Goal: Task Accomplishment & Management: Manage account settings

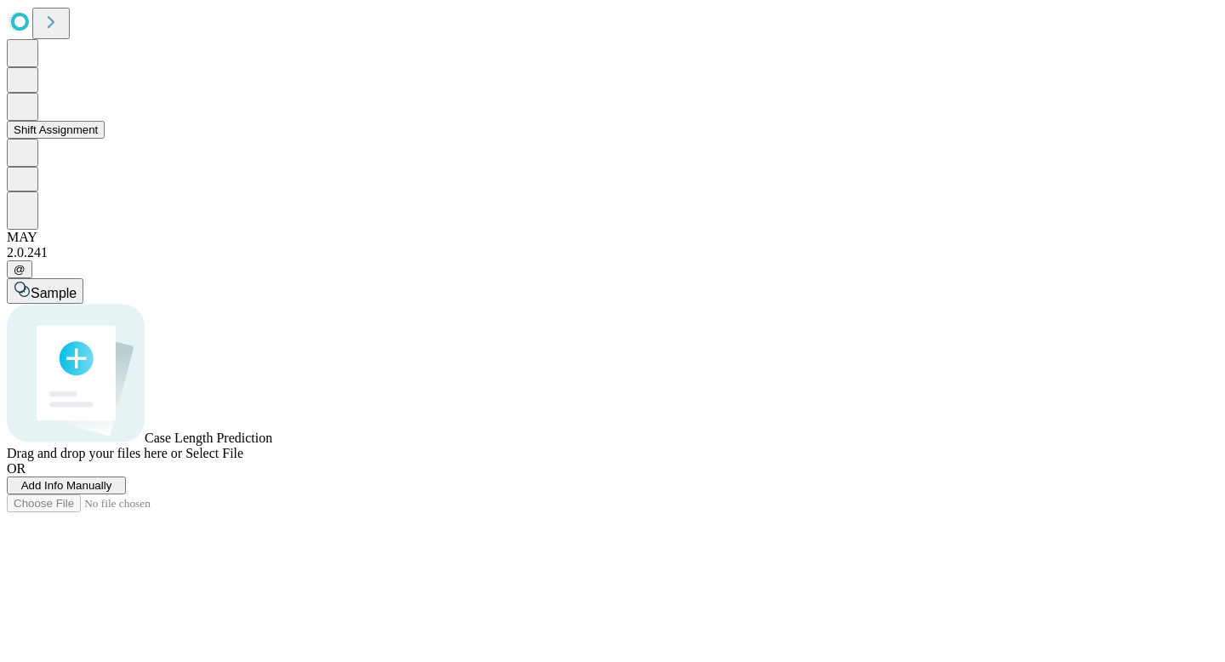
click at [105, 139] on button "Shift Assignment" at bounding box center [56, 130] width 98 height 18
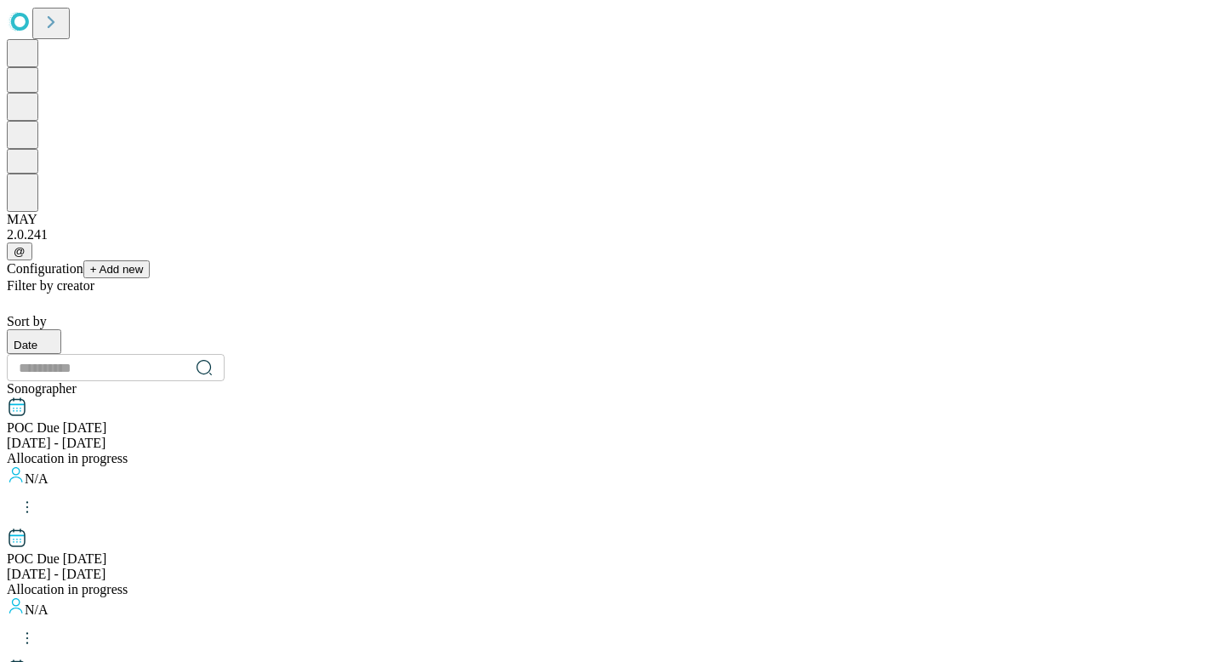
scroll to position [1714, 0]
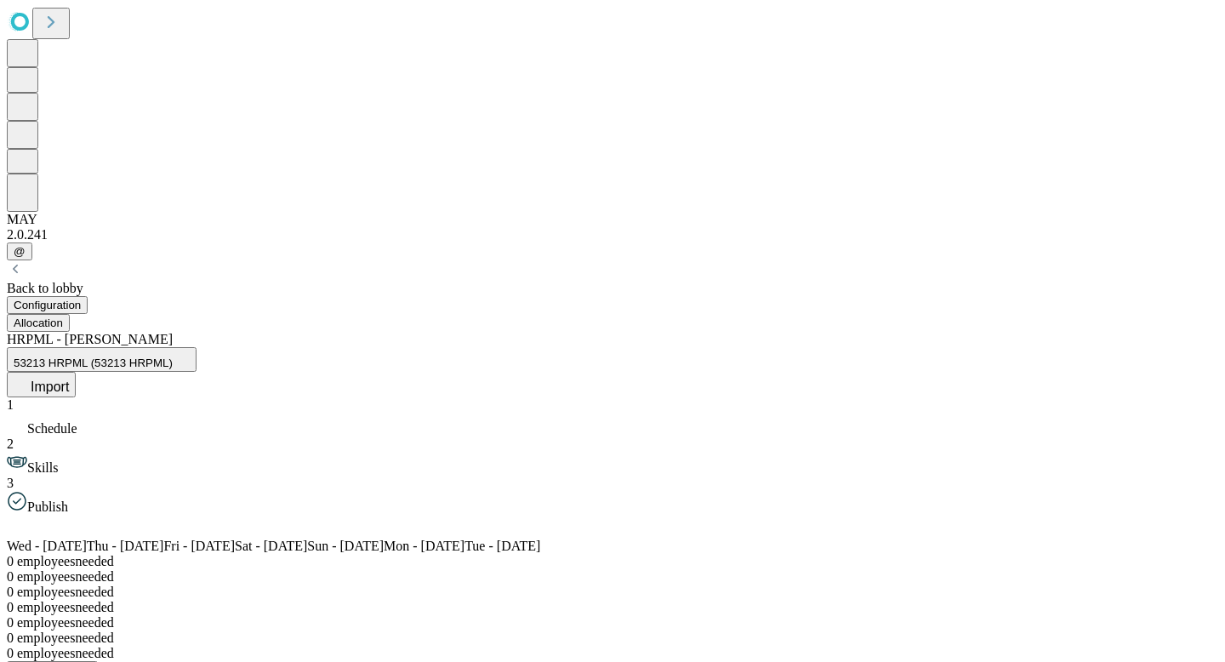
drag, startPoint x: 1143, startPoint y: 439, endPoint x: 1071, endPoint y: 444, distance: 71.7
click at [31, 374] on icon at bounding box center [22, 382] width 17 height 17
